Goal: Navigation & Orientation: Go to known website

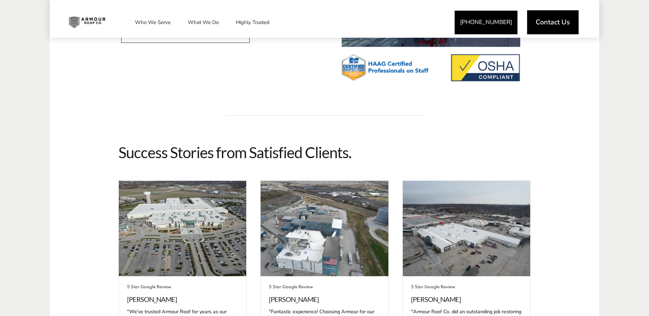
scroll to position [1237, 0]
